Goal: Register for event/course

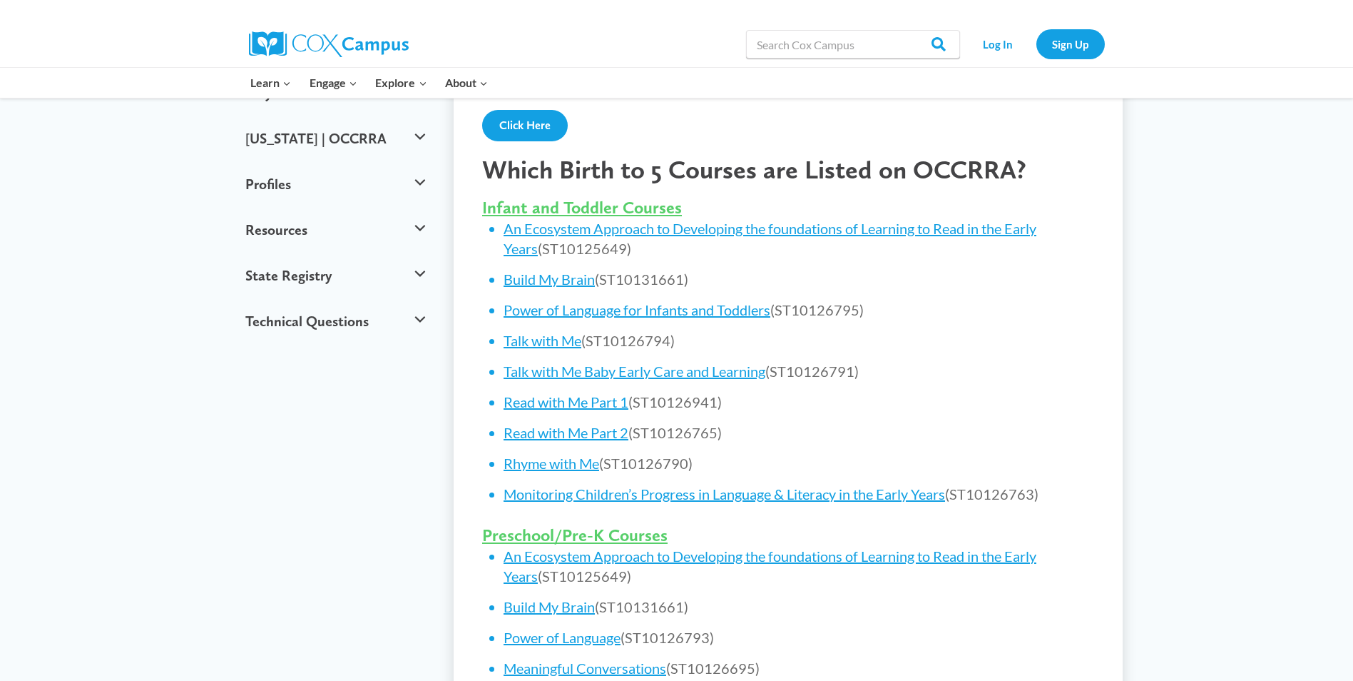
scroll to position [499, 0]
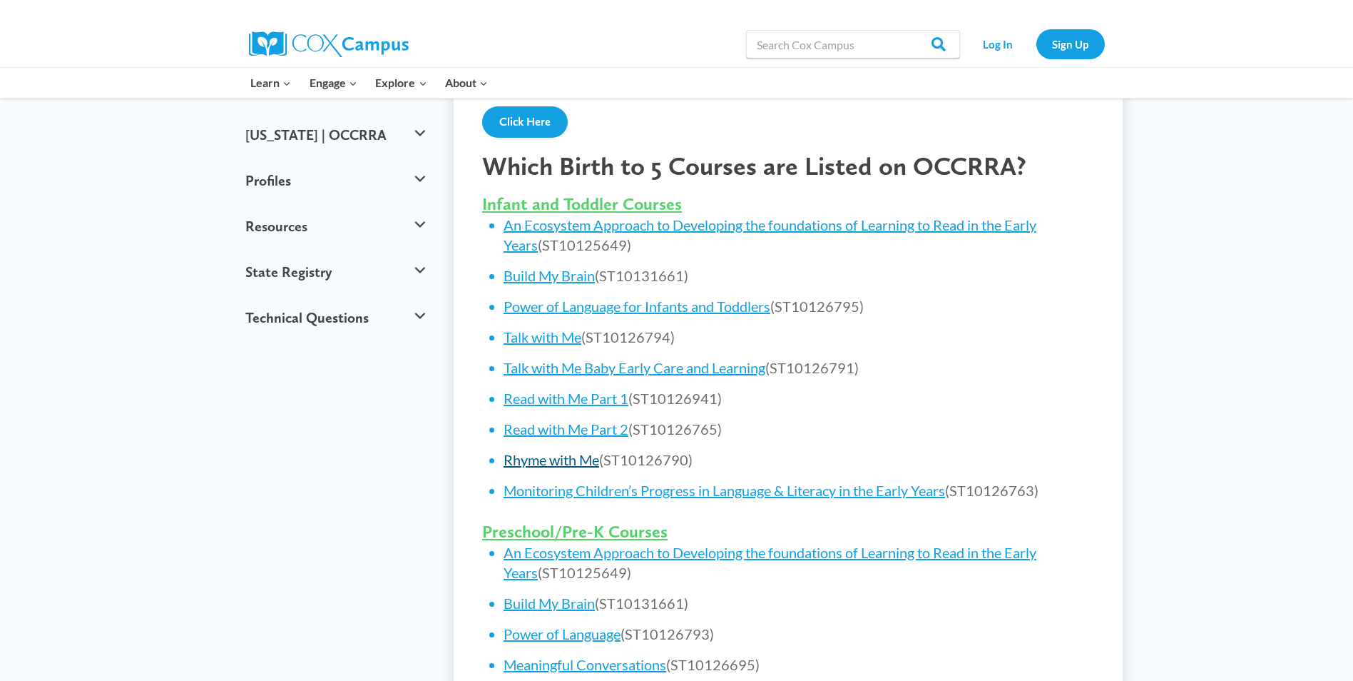
click at [594, 464] on link "Rhyme with Me" at bounding box center [552, 459] width 96 height 17
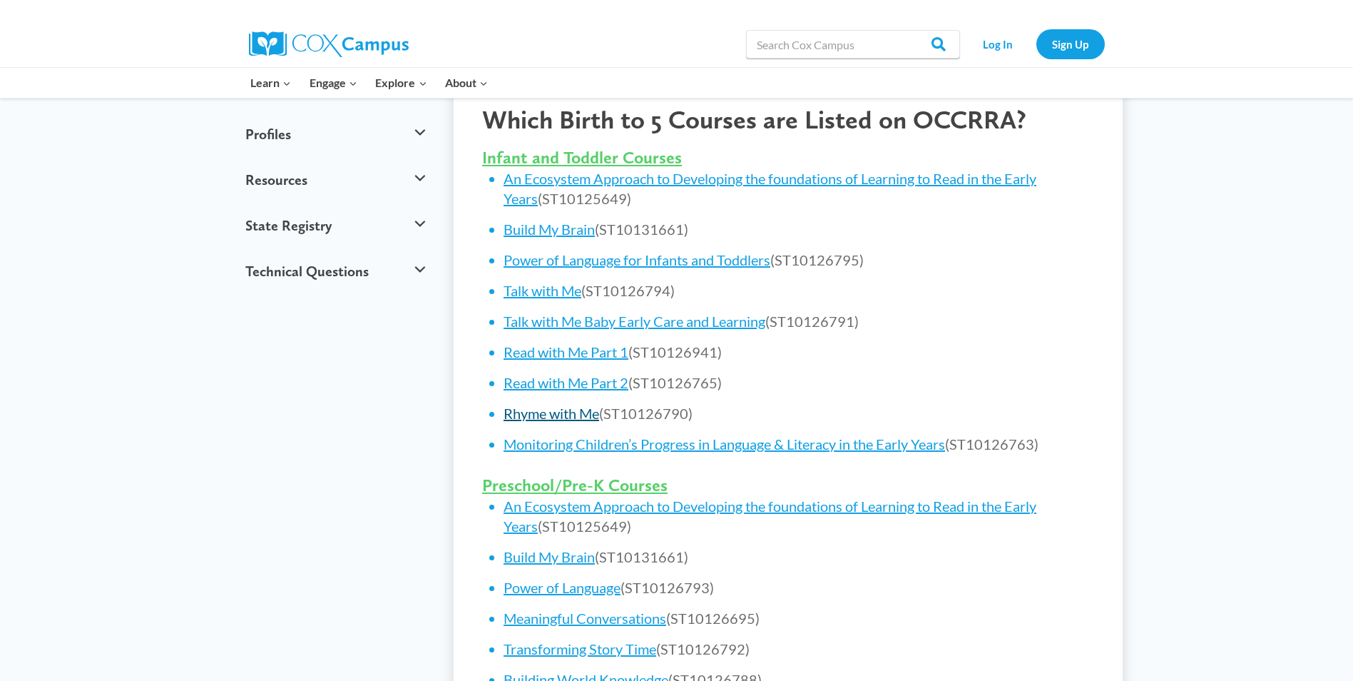
scroll to position [571, 0]
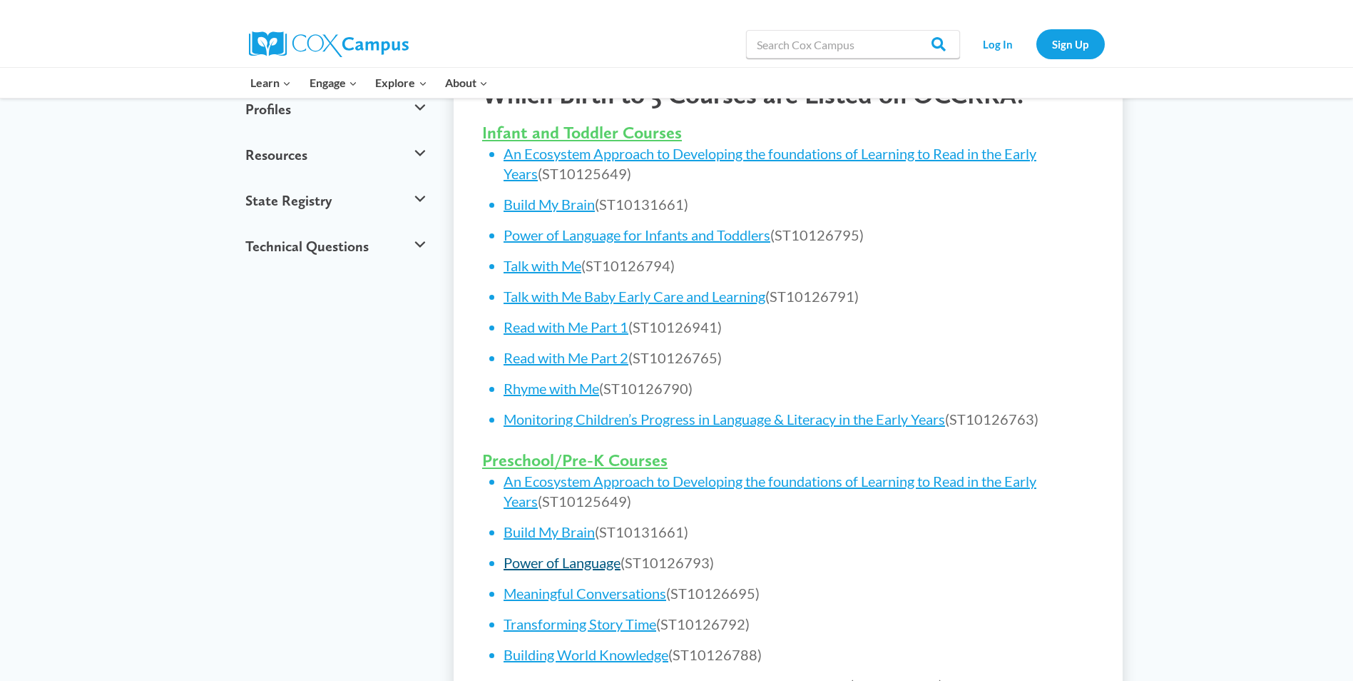
click at [611, 563] on link "Power of Language" at bounding box center [562, 562] width 117 height 17
click at [574, 391] on link "Rhyme with Me" at bounding box center [552, 388] width 96 height 17
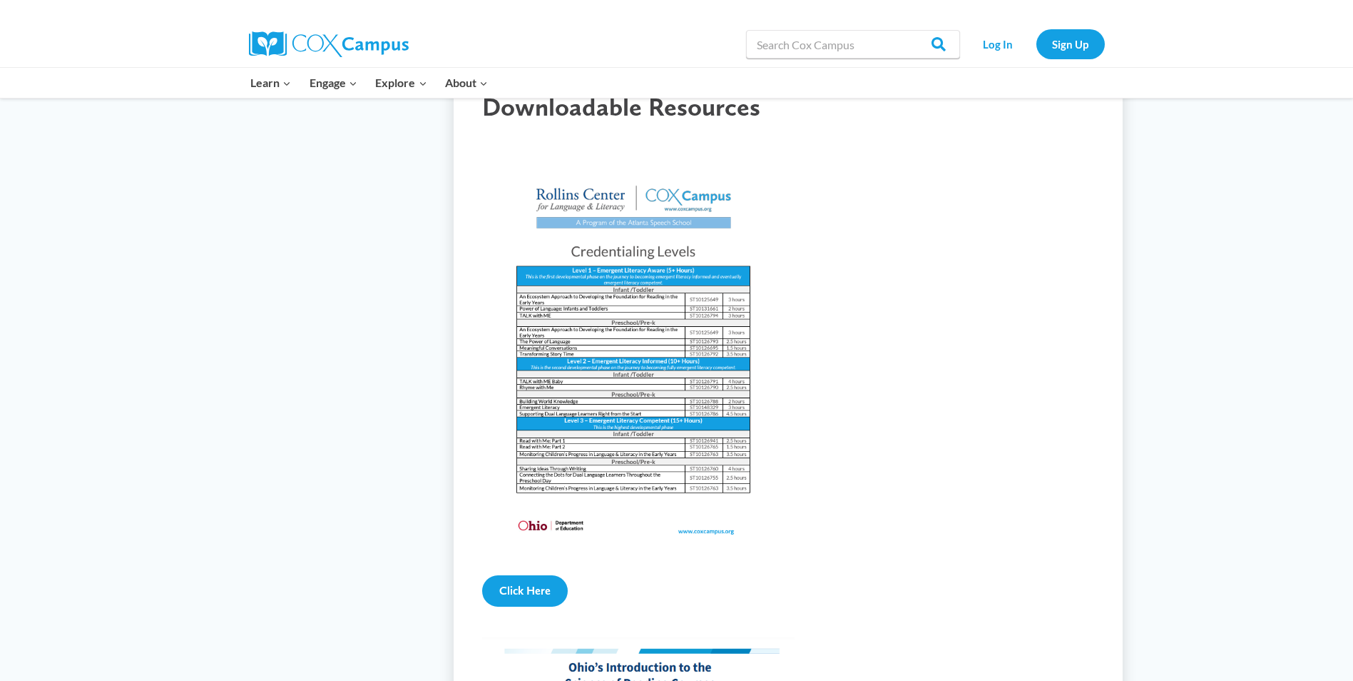
scroll to position [1498, 0]
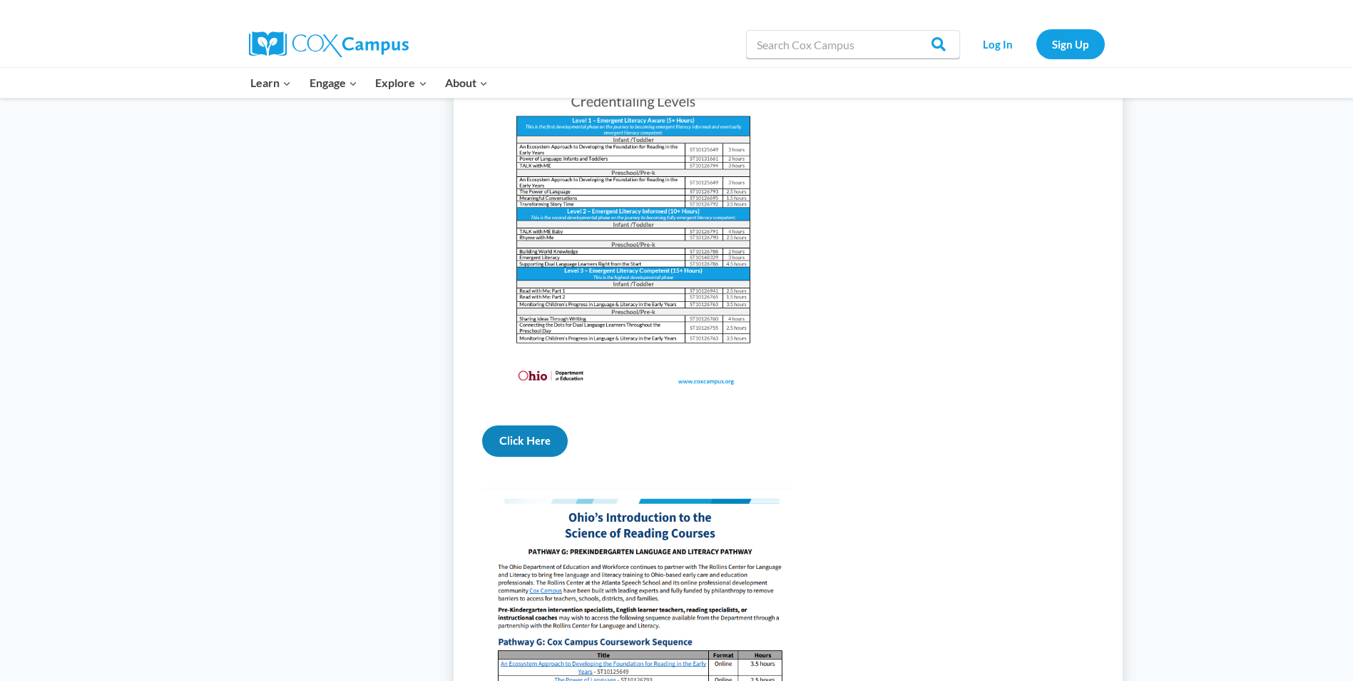
click at [499, 457] on link "Click Here" at bounding box center [525, 440] width 86 height 31
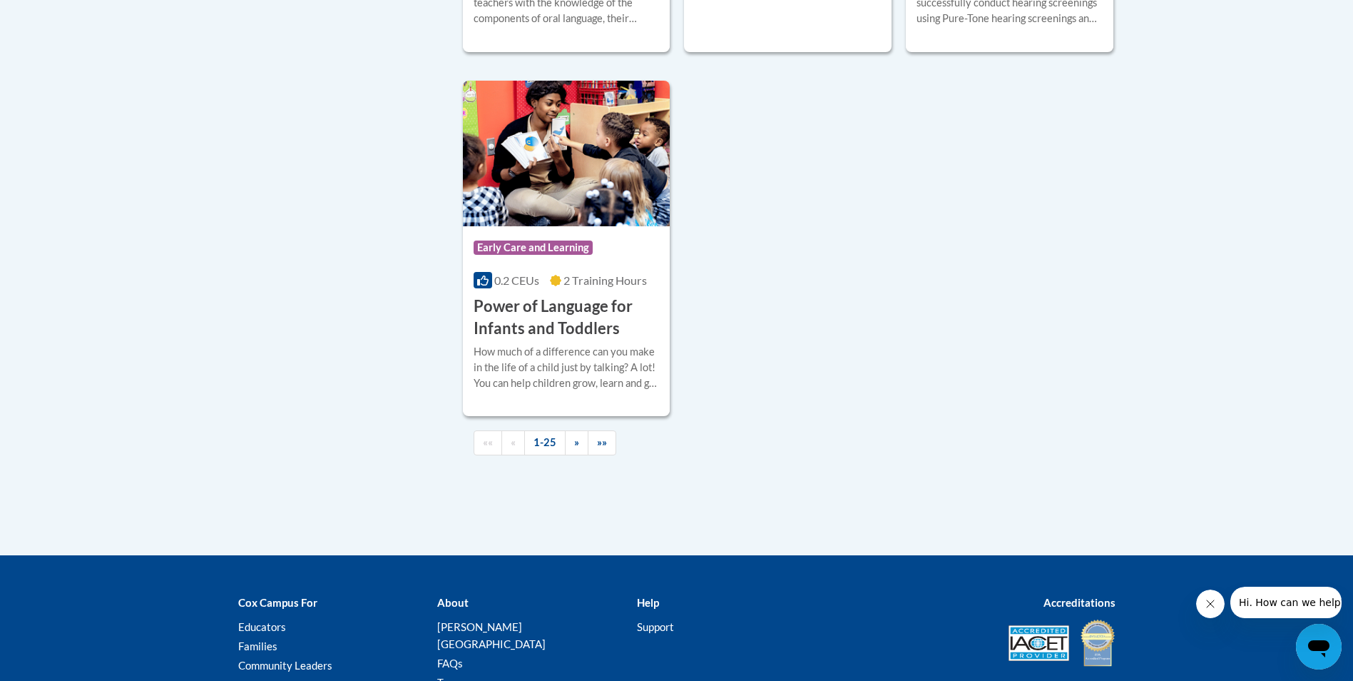
scroll to position [3353, 0]
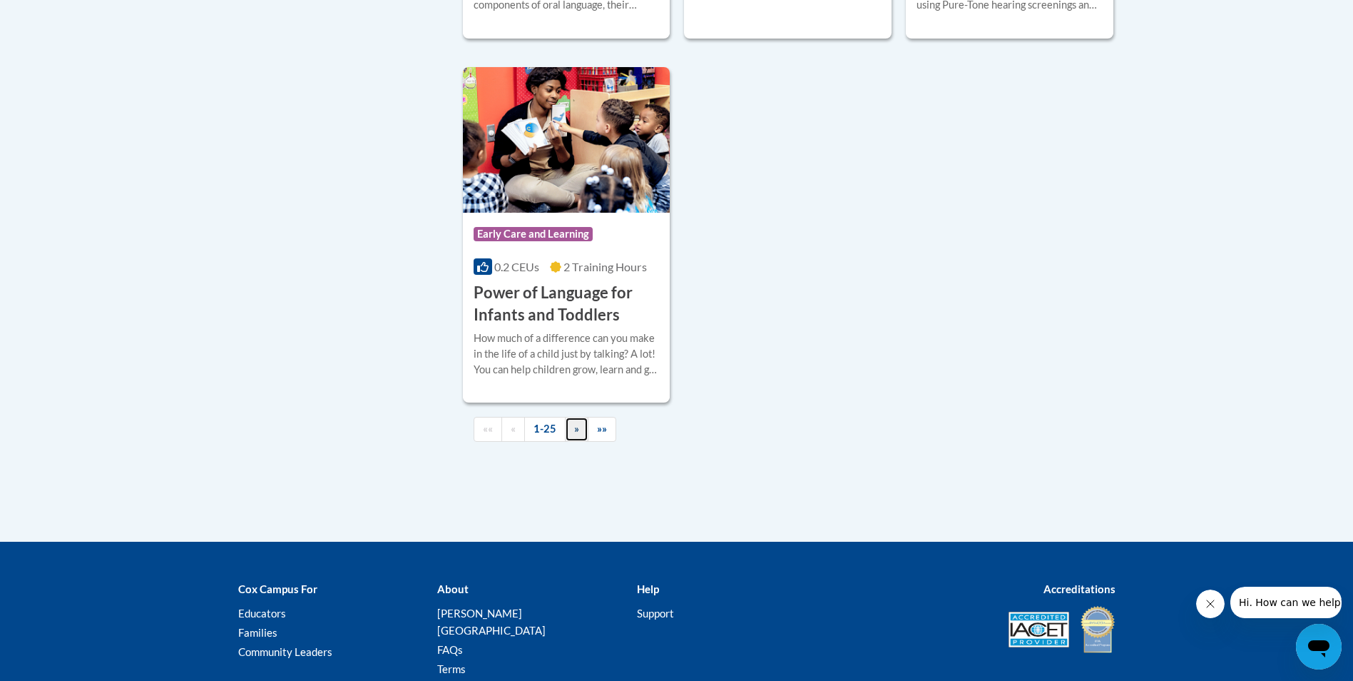
click at [579, 442] on link "»" at bounding box center [577, 429] width 24 height 25
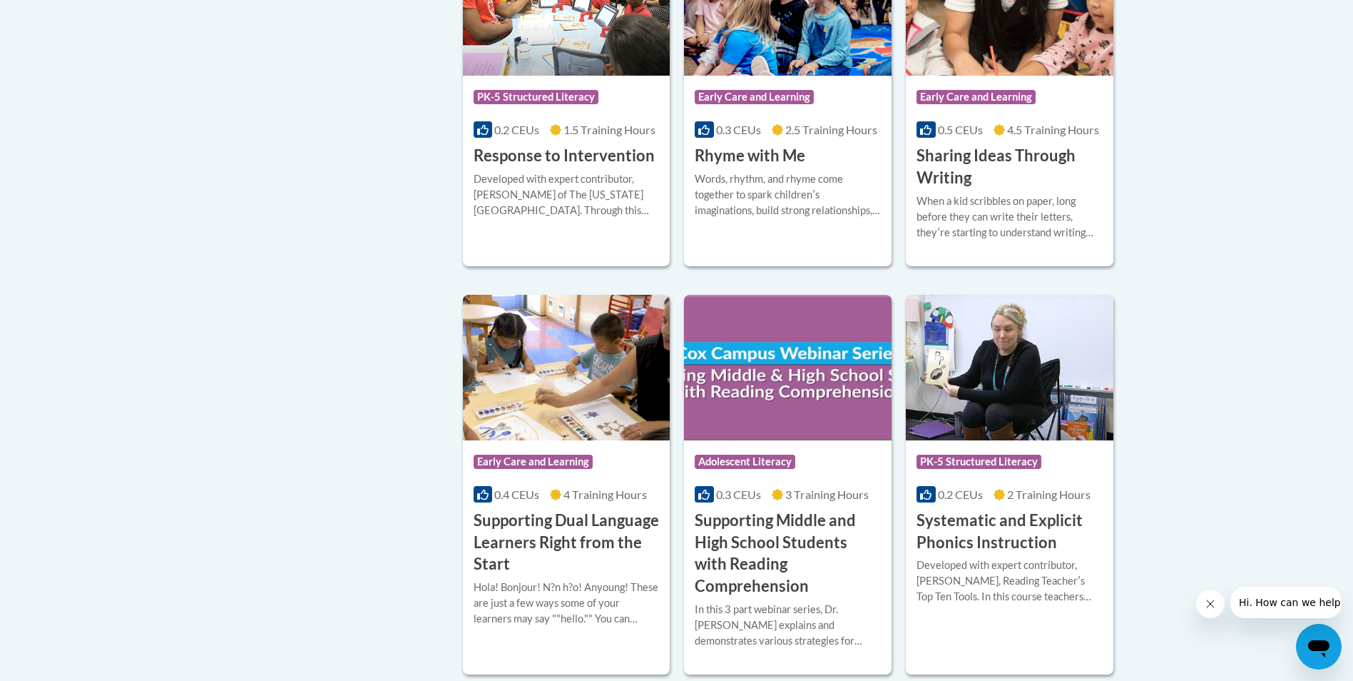
scroll to position [1097, 0]
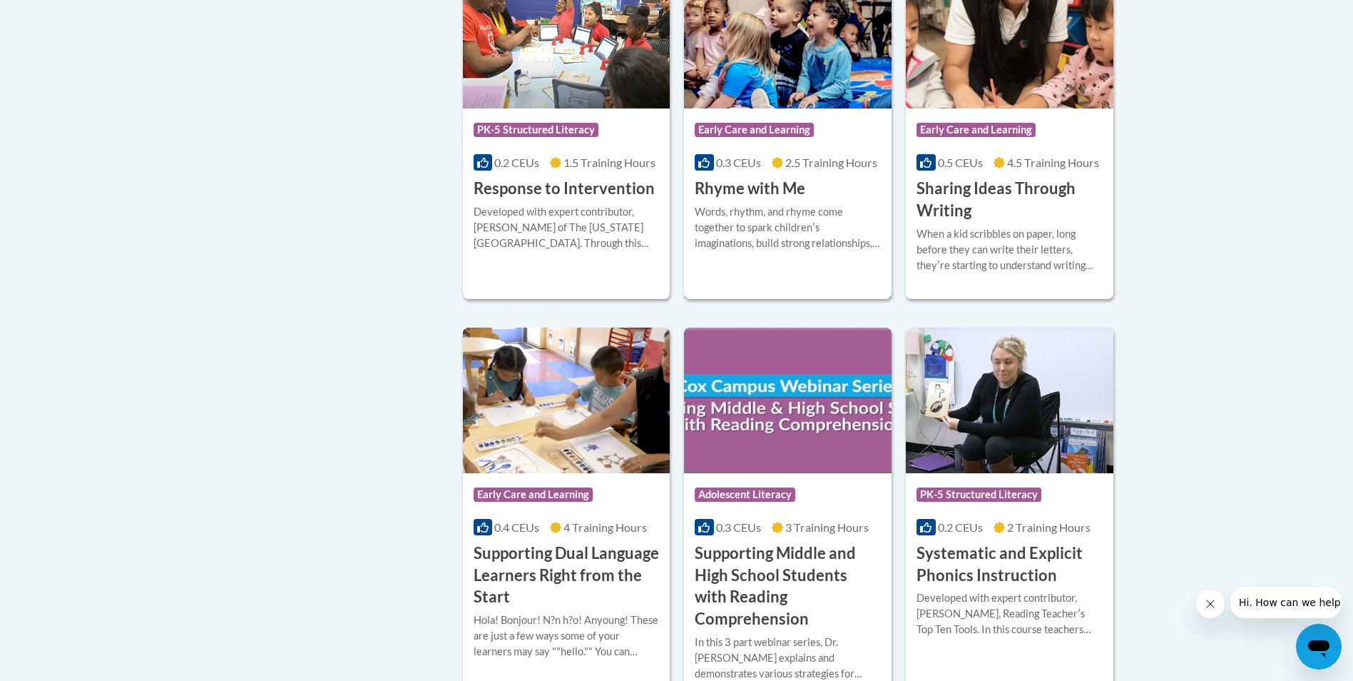
click at [751, 207] on div "Words, rhythm, and rhyme come together to spark childrenʹs imaginations, build …" at bounding box center [788, 227] width 186 height 47
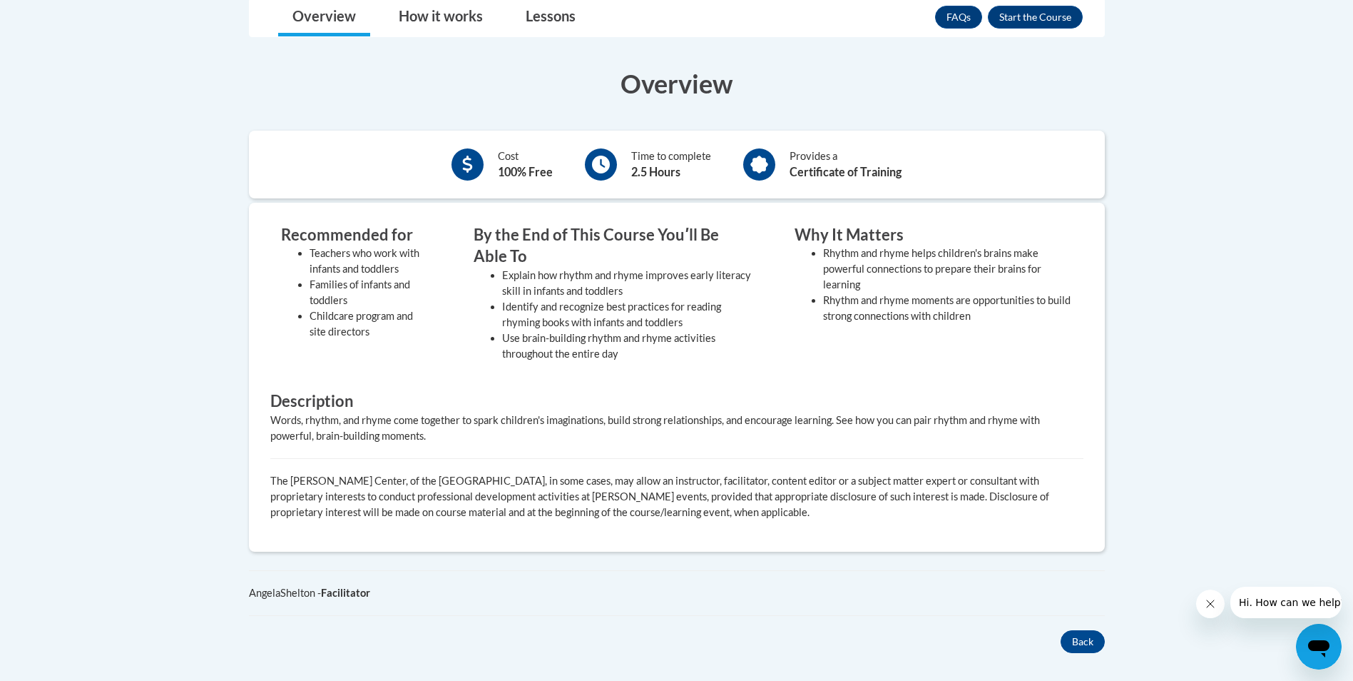
scroll to position [214, 0]
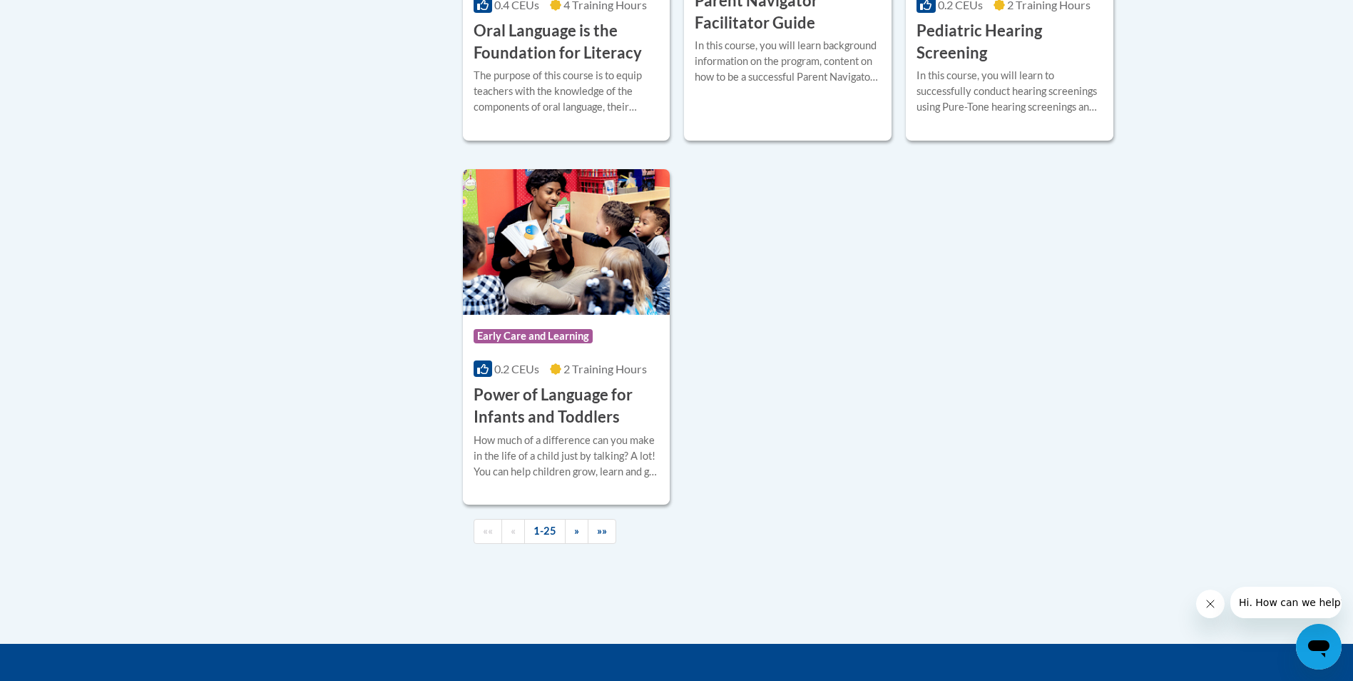
scroll to position [3282, 0]
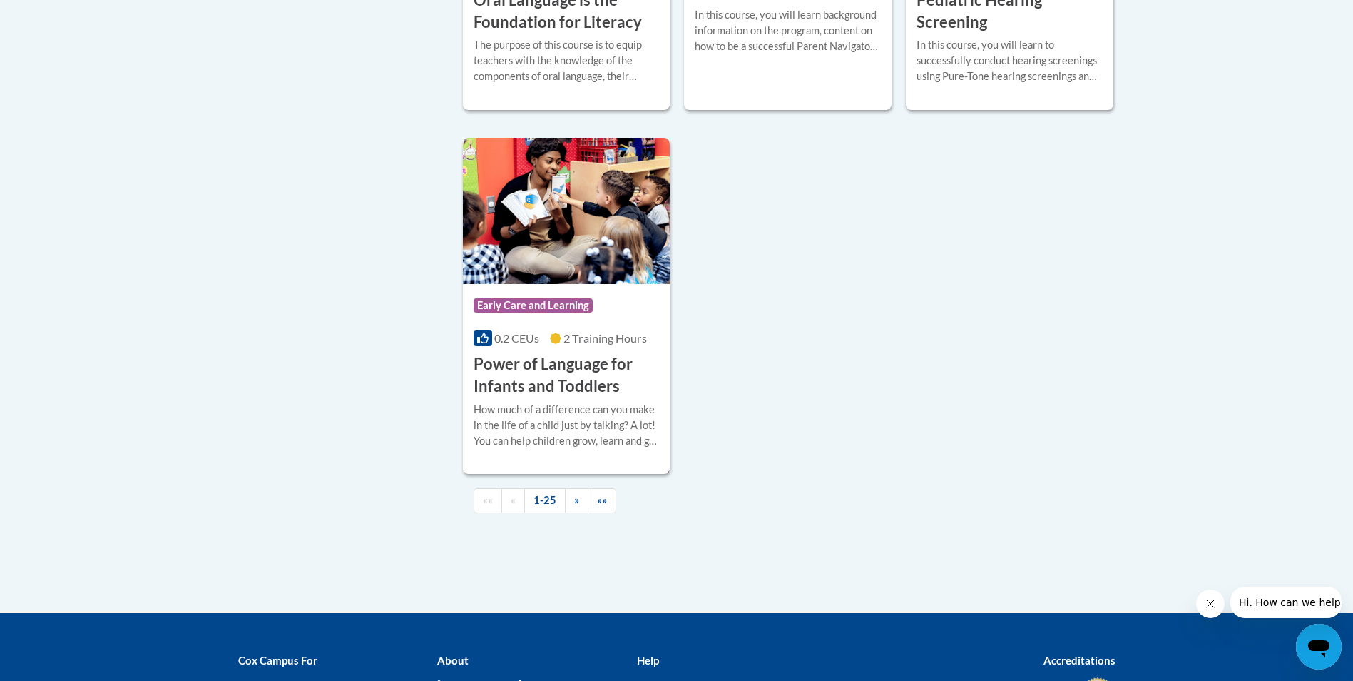
click at [566, 397] on h3 "Power of Language for Infants and Toddlers" at bounding box center [567, 375] width 186 height 44
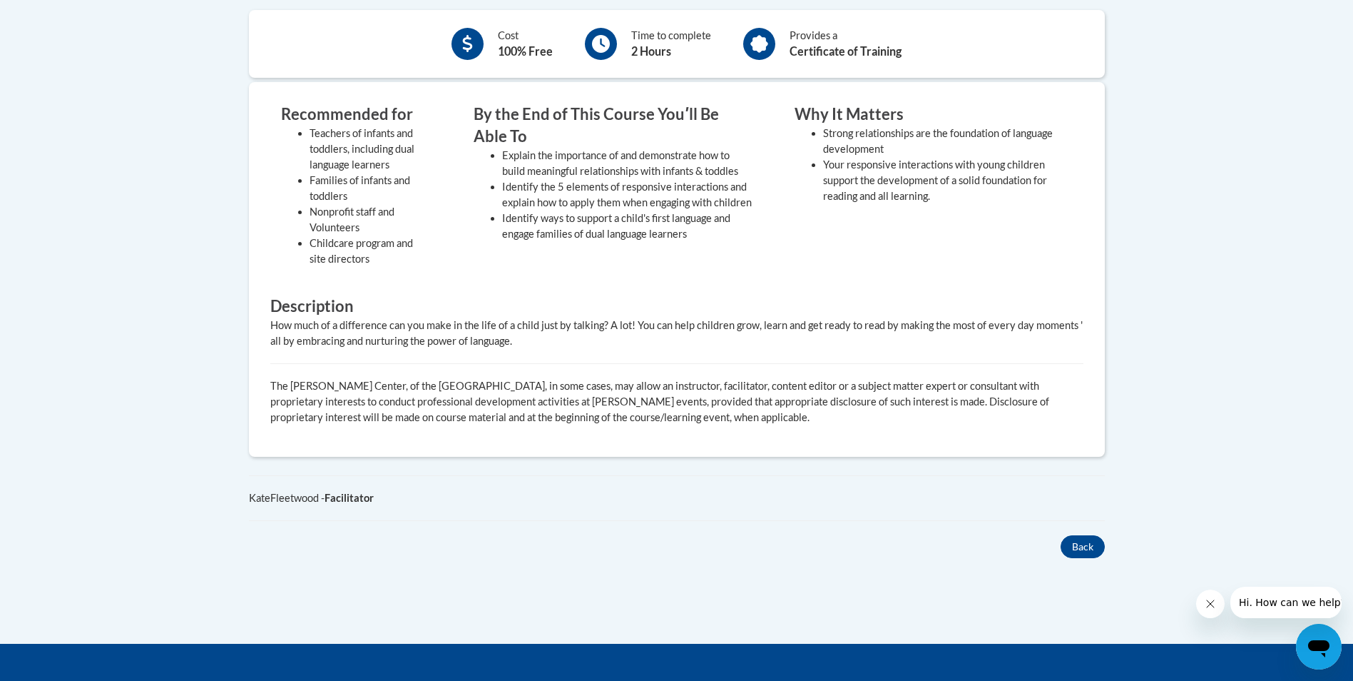
scroll to position [214, 0]
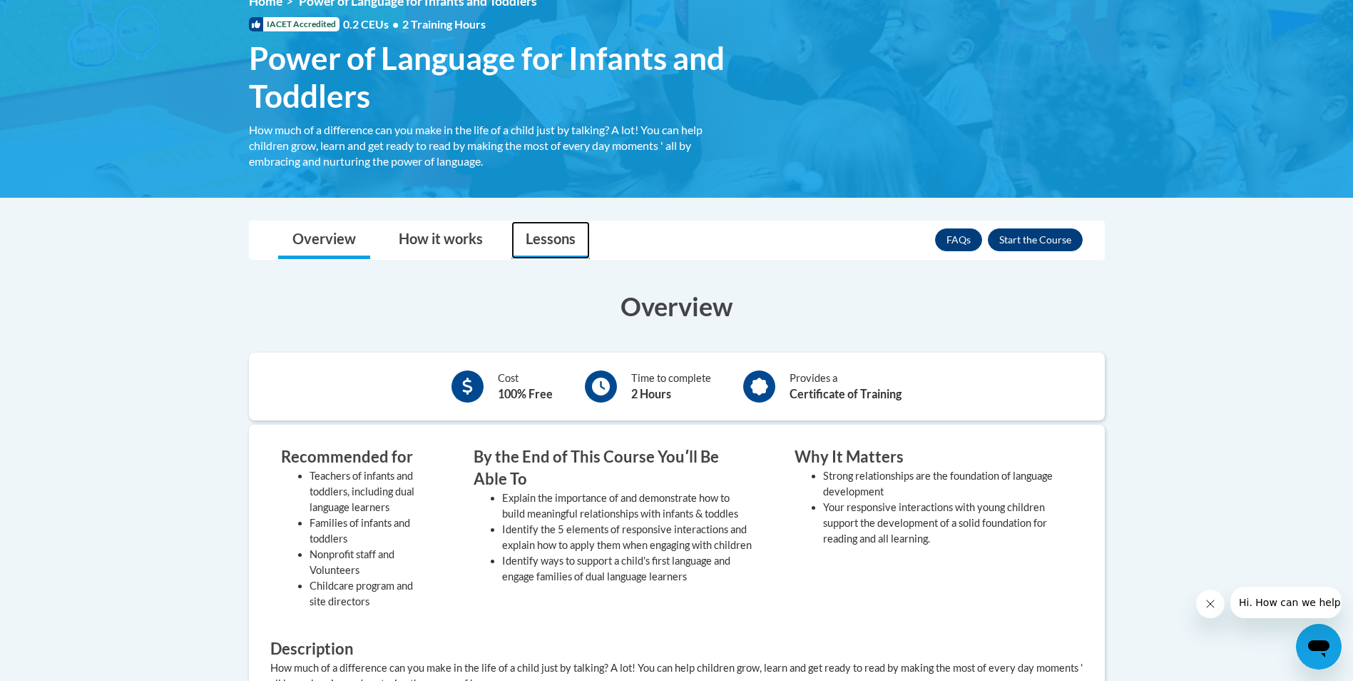
click at [544, 241] on link "Lessons" at bounding box center [551, 240] width 78 height 38
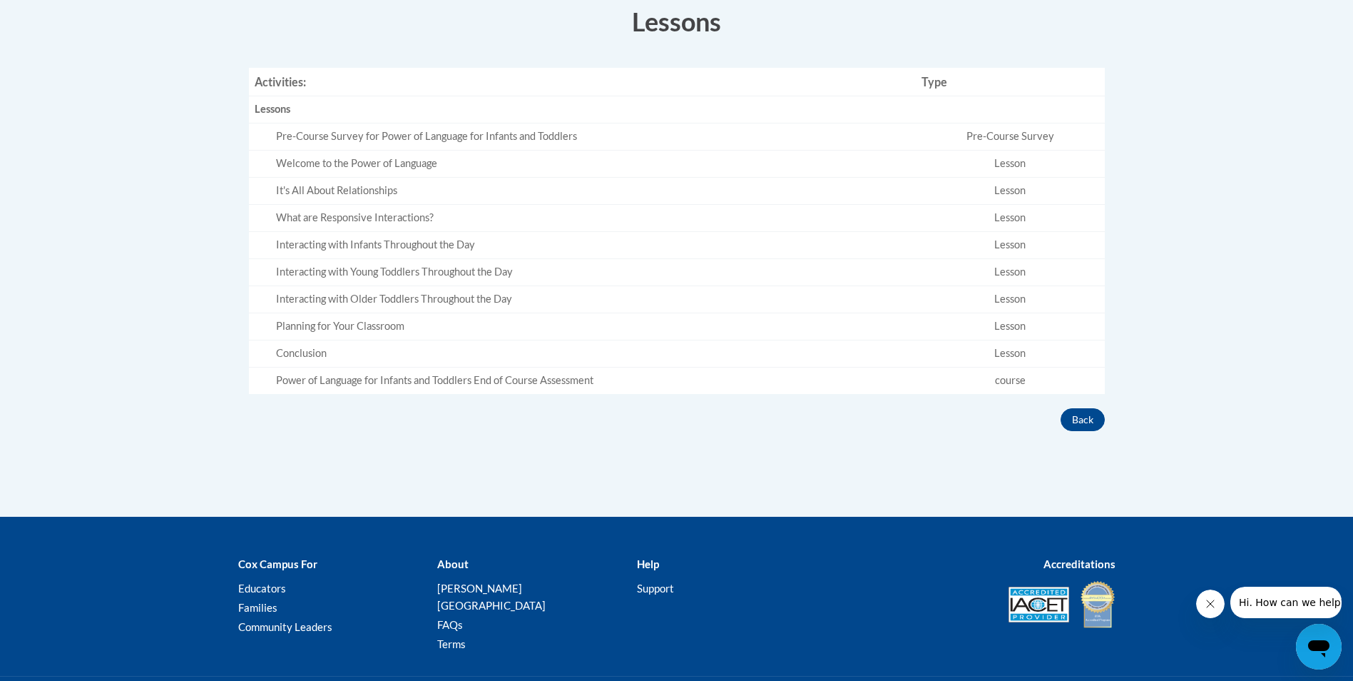
scroll to position [499, 0]
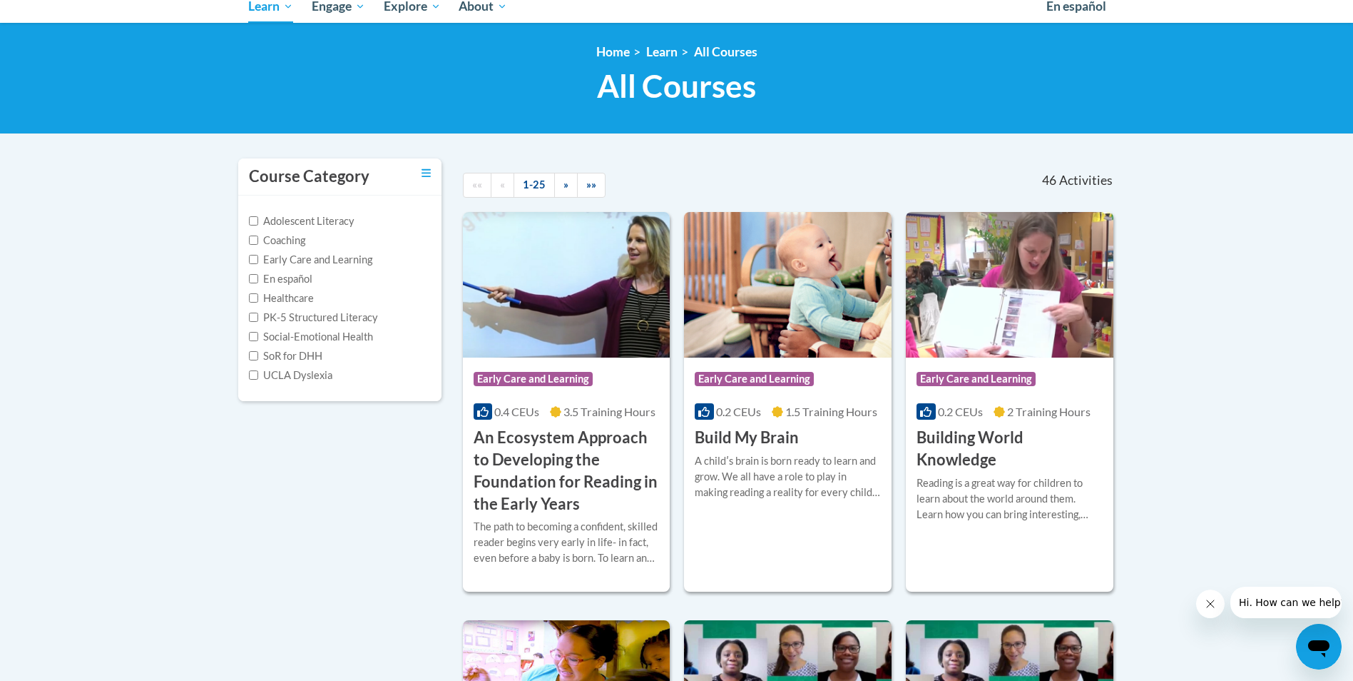
scroll to position [71, 0]
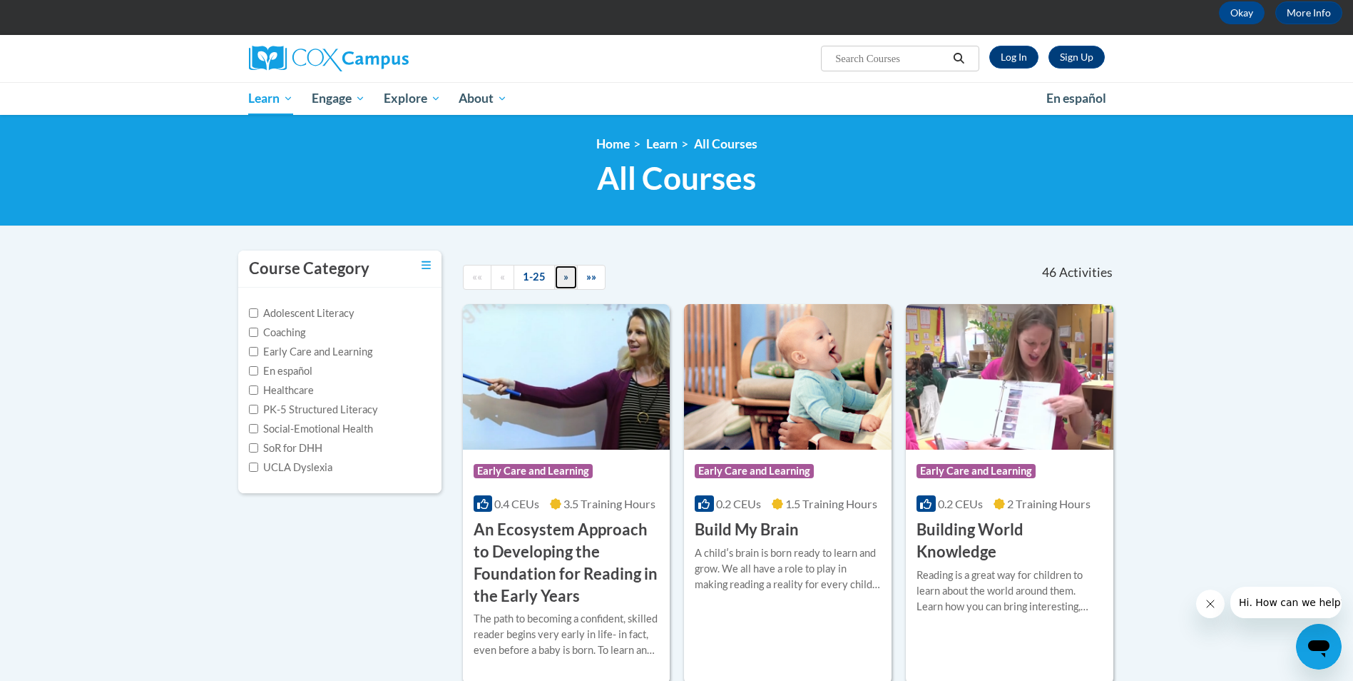
click at [571, 275] on link "»" at bounding box center [566, 277] width 24 height 25
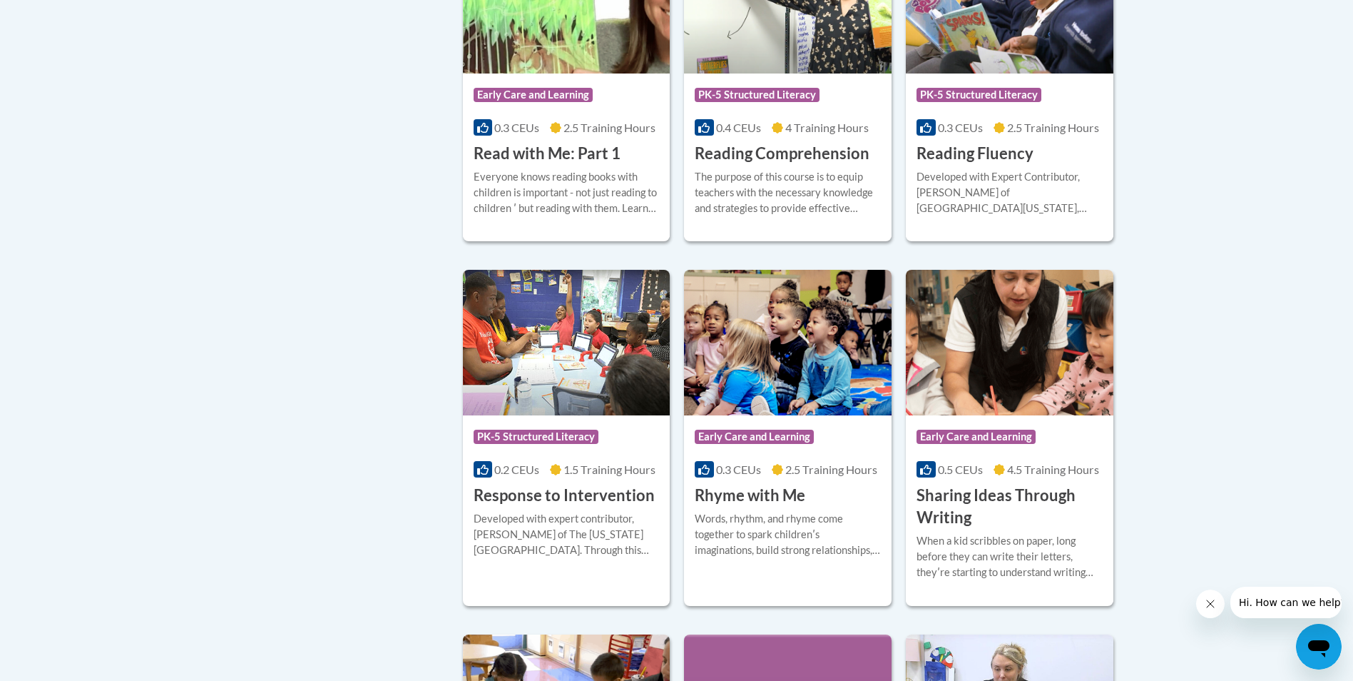
scroll to position [856, 0]
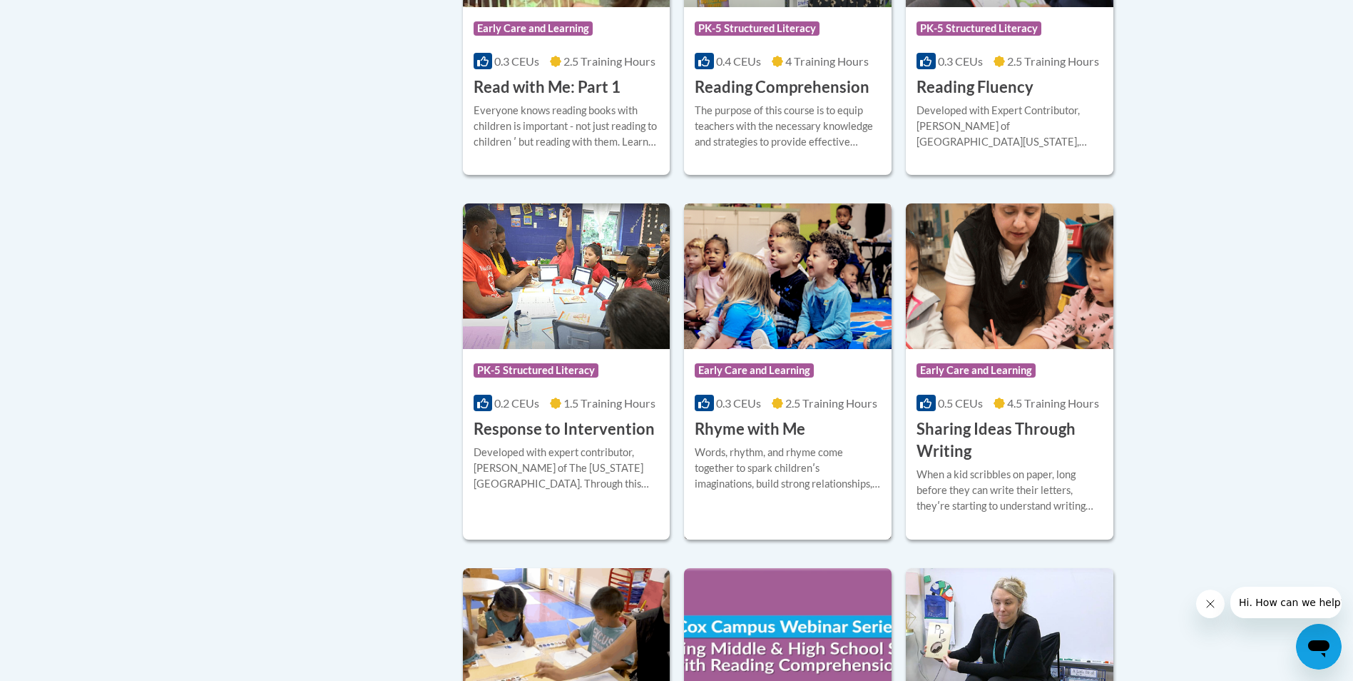
click at [753, 439] on h3 "Rhyme with Me" at bounding box center [750, 429] width 111 height 22
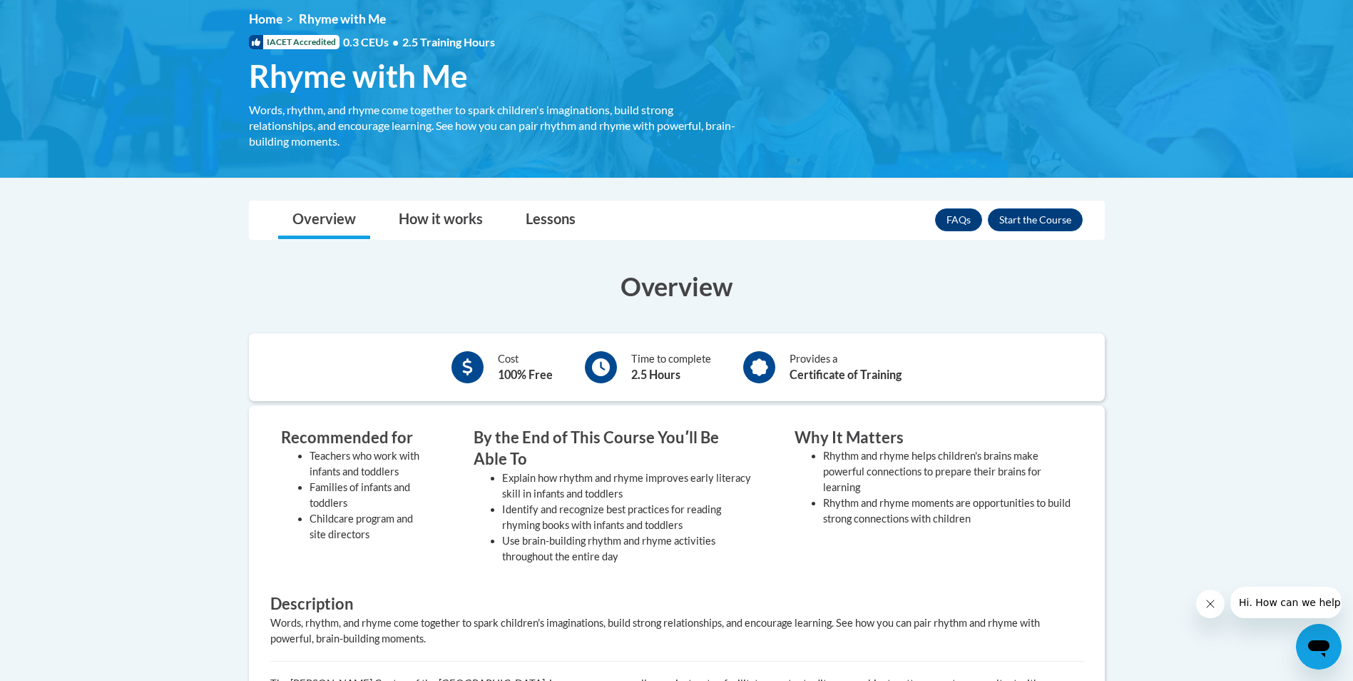
scroll to position [214, 0]
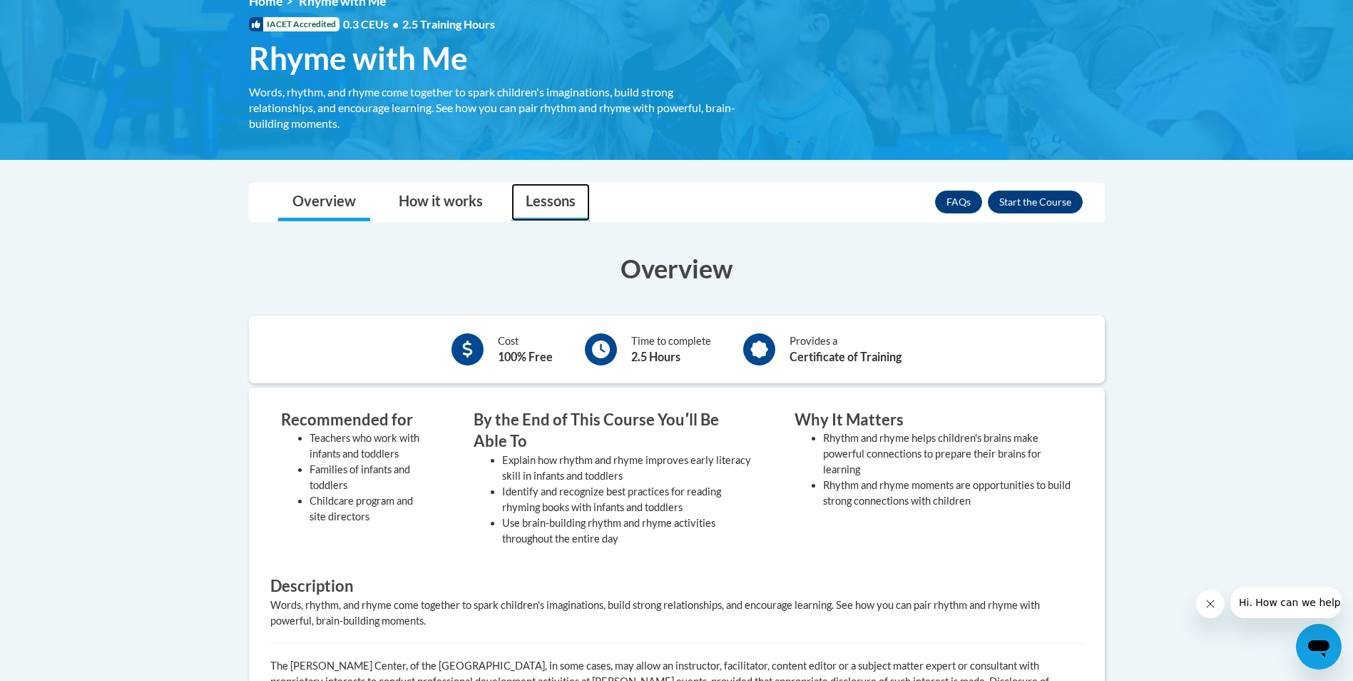
click at [559, 206] on link "Lessons" at bounding box center [551, 202] width 78 height 38
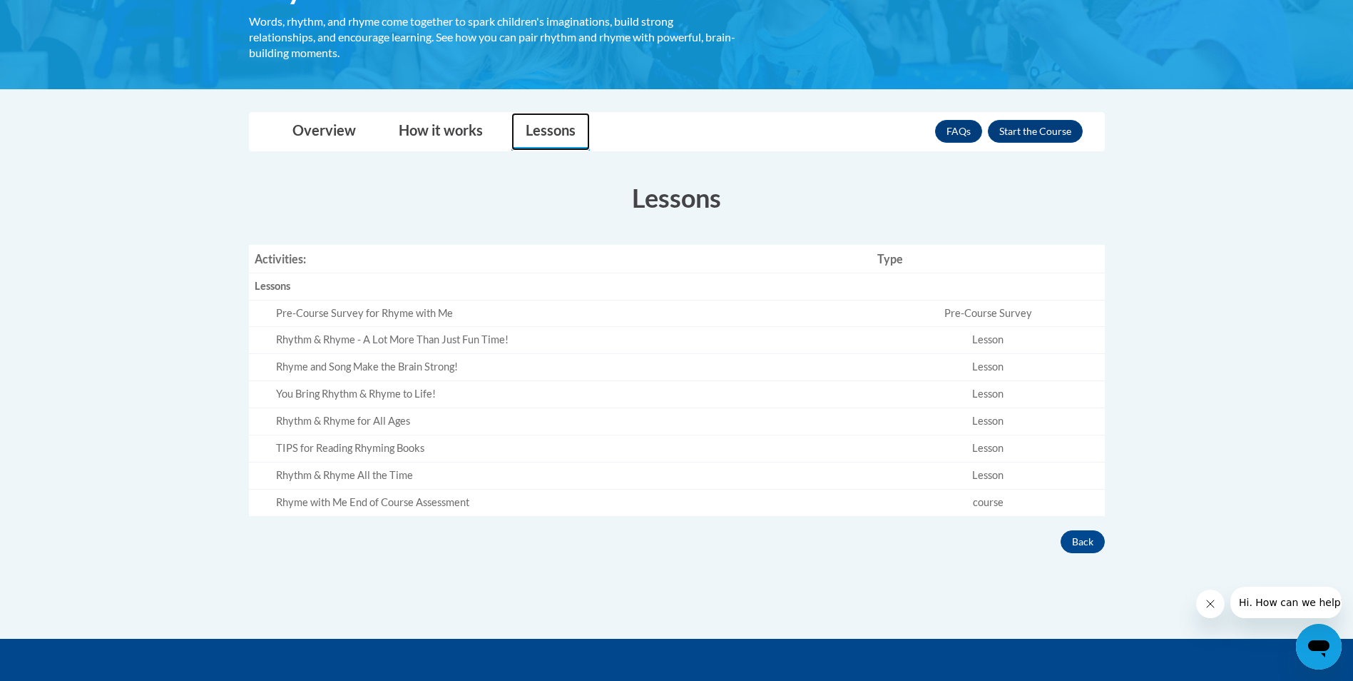
scroll to position [285, 0]
click at [1084, 535] on button "Back" at bounding box center [1083, 540] width 44 height 23
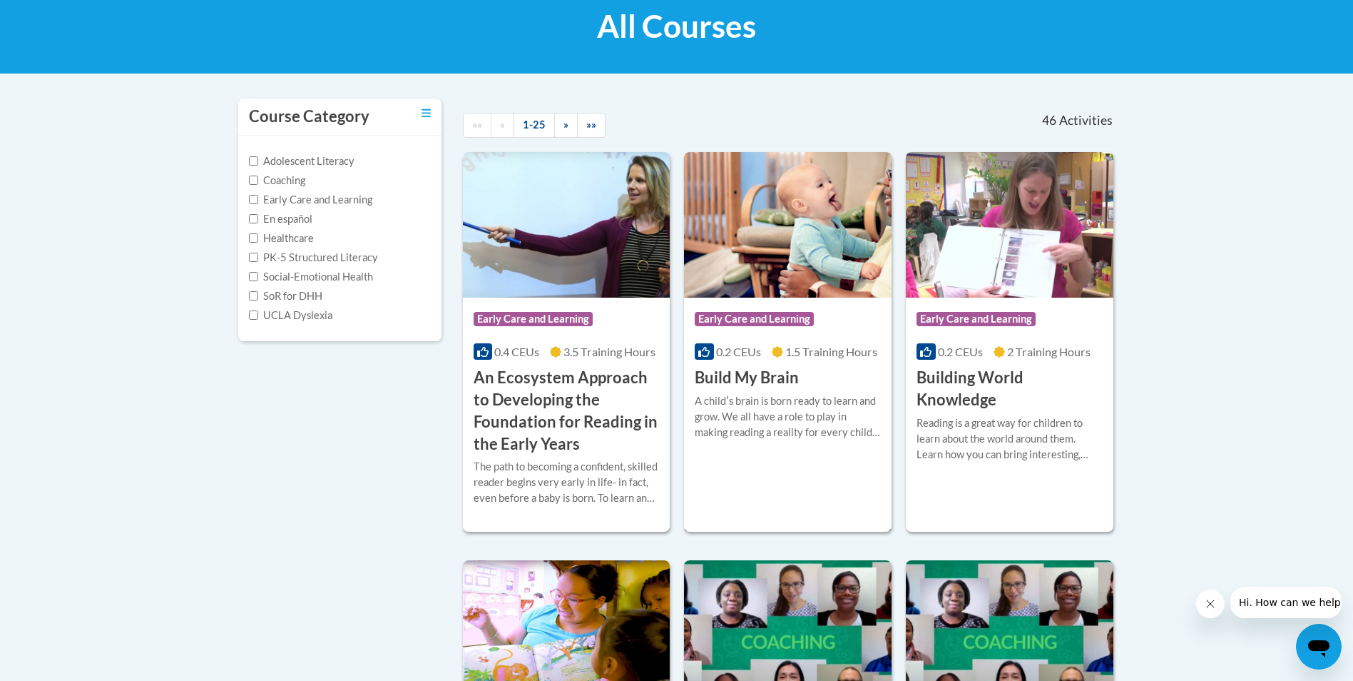
click at [753, 383] on h3 "Build My Brain" at bounding box center [747, 378] width 104 height 22
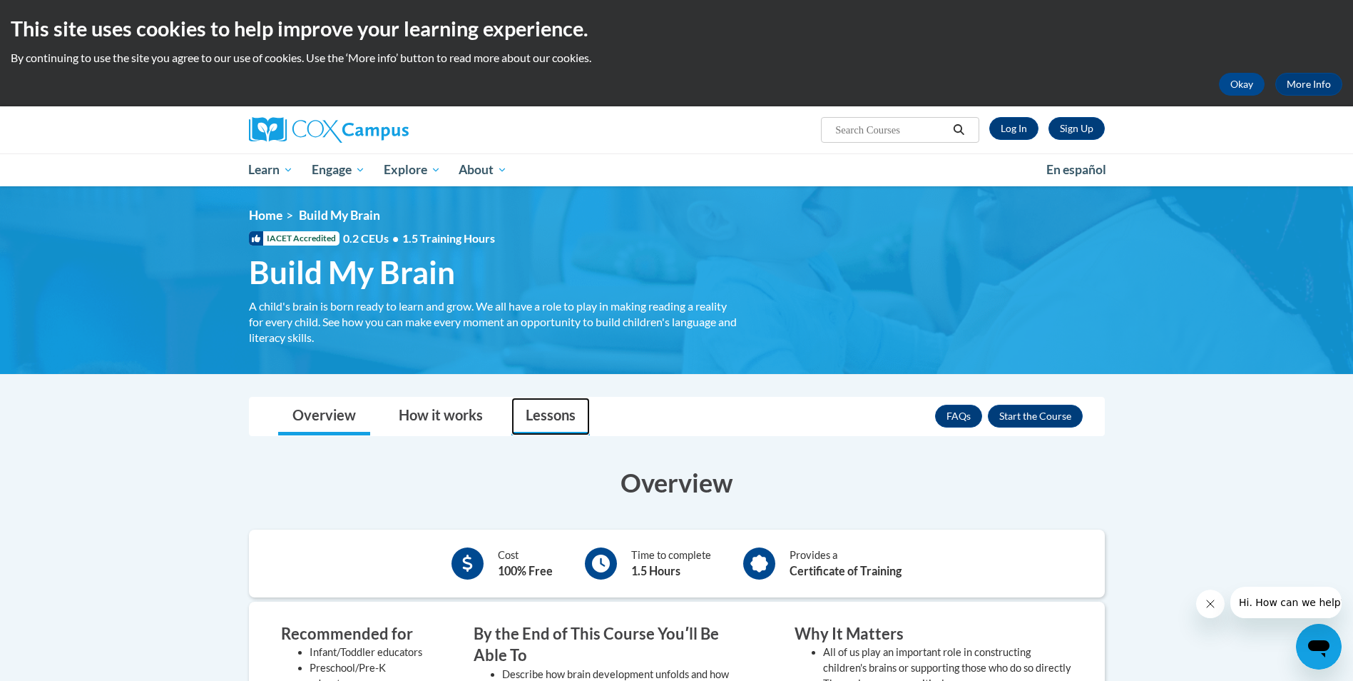
click at [563, 415] on link "Lessons" at bounding box center [551, 416] width 78 height 38
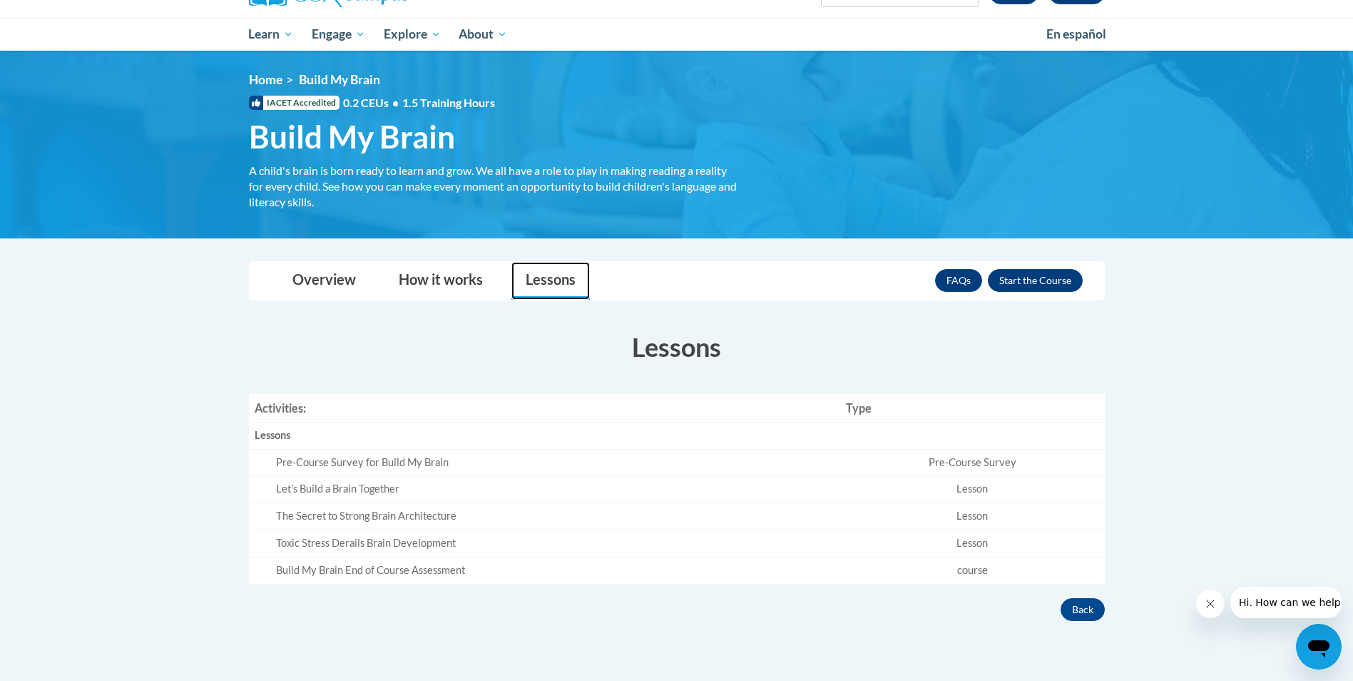
scroll to position [214, 0]
